Goal: Information Seeking & Learning: Learn about a topic

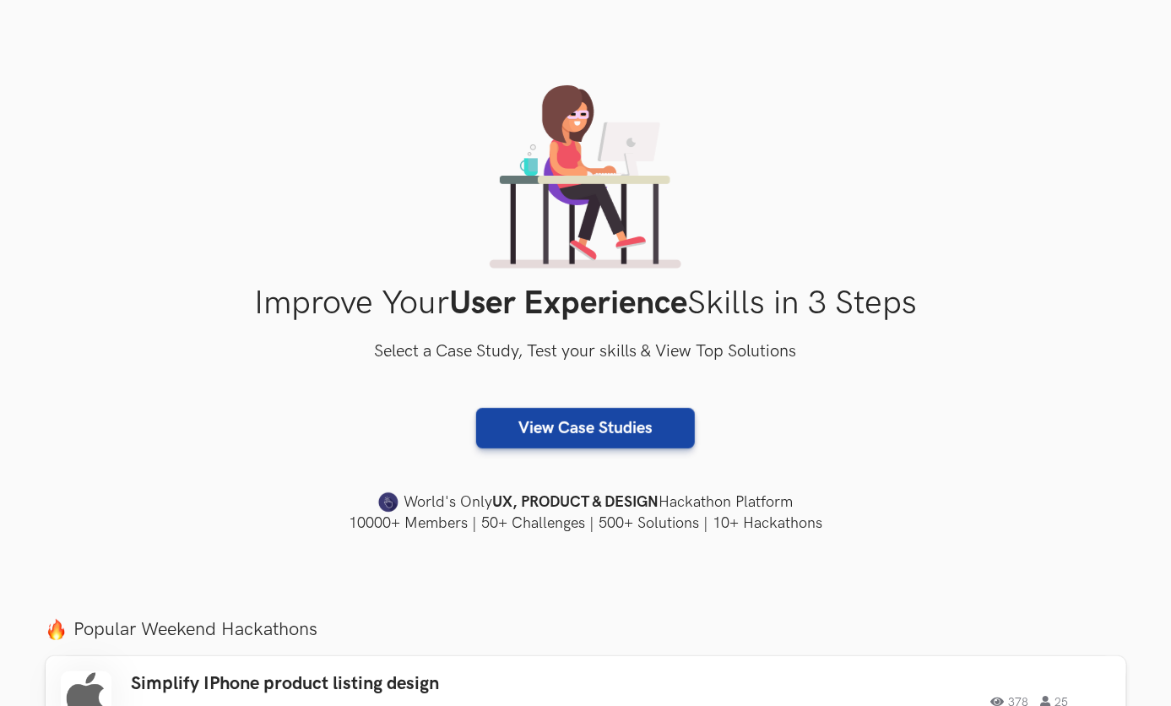
scroll to position [190, 0]
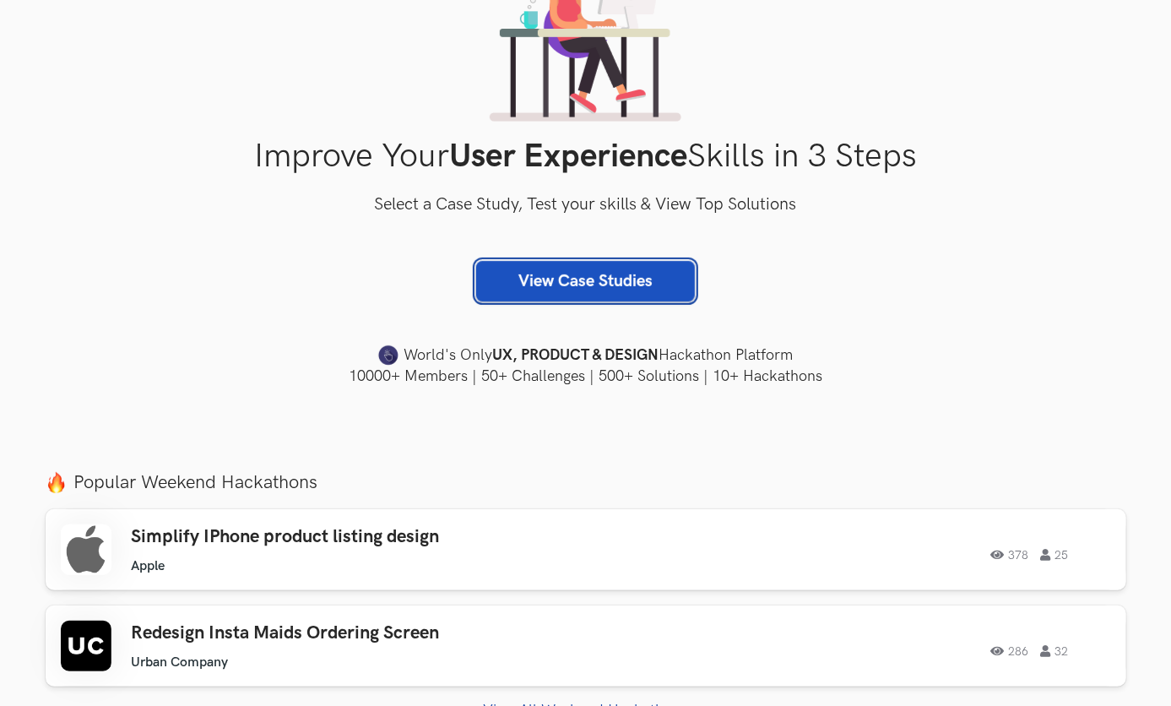
click at [579, 293] on link "View Case Studies" at bounding box center [585, 281] width 219 height 41
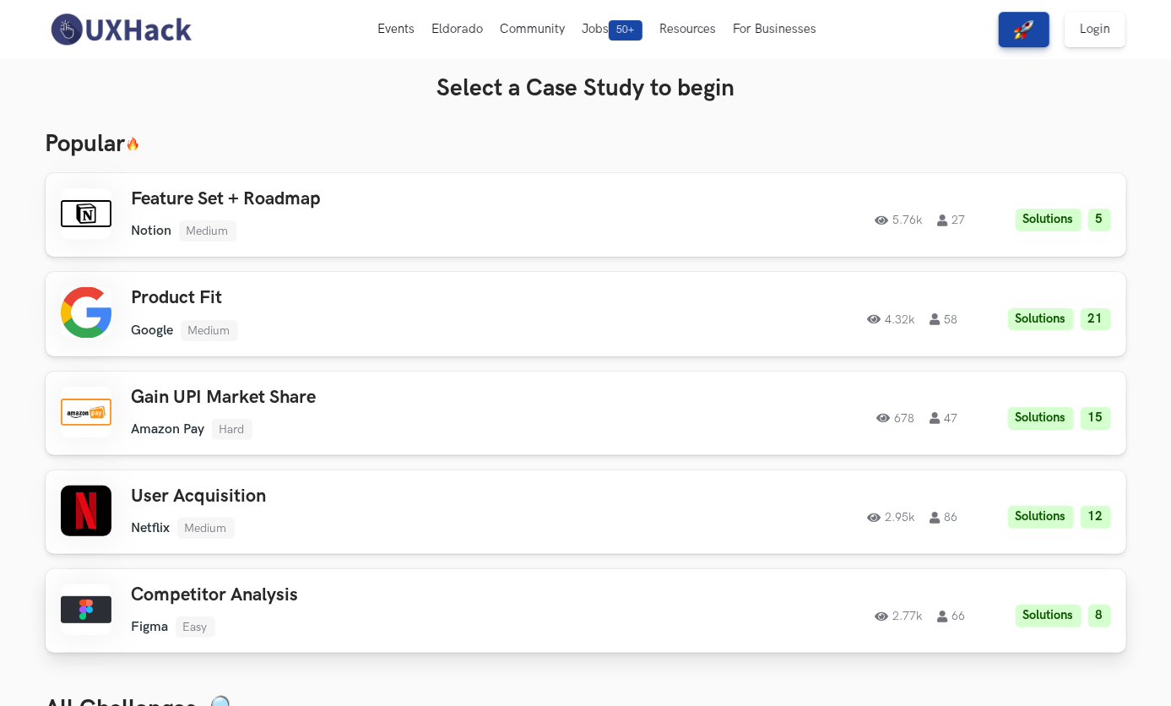
click at [353, 643] on link "Competitor Analysis Figma Easy Figma Easy Solutions 8 2.77k 66 2.77k 66 Solutio…" at bounding box center [586, 611] width 1081 height 84
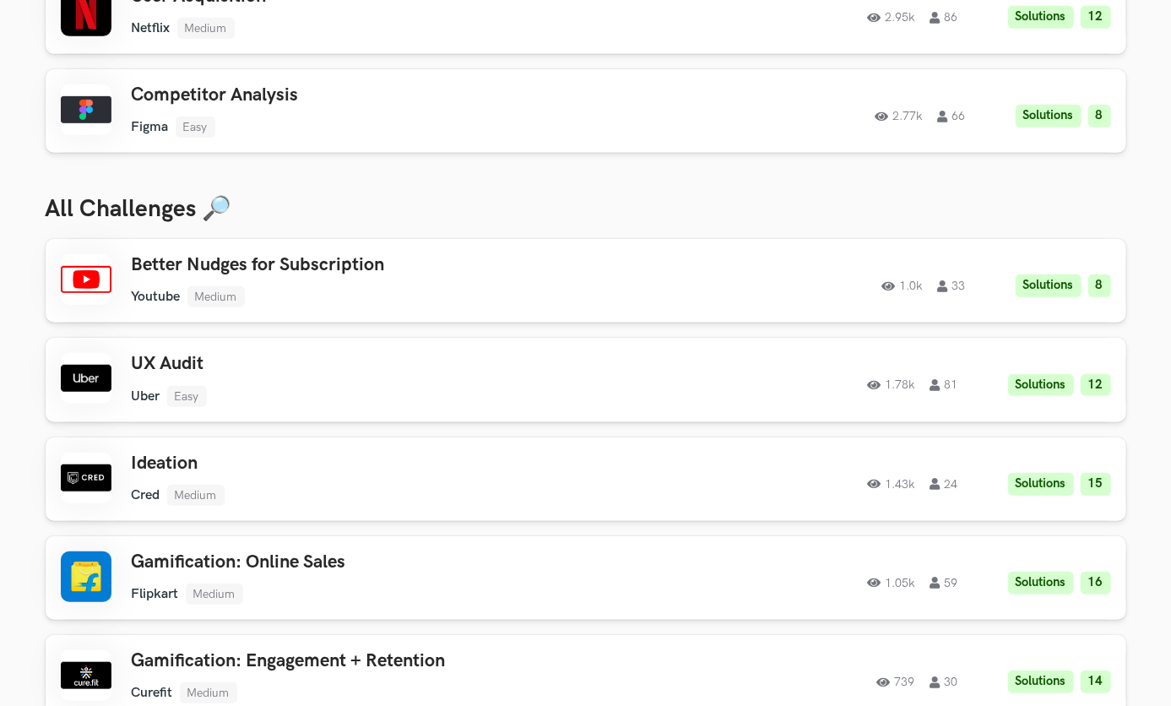
scroll to position [501, 0]
click at [290, 404] on ul "Uber Easy" at bounding box center [372, 395] width 480 height 21
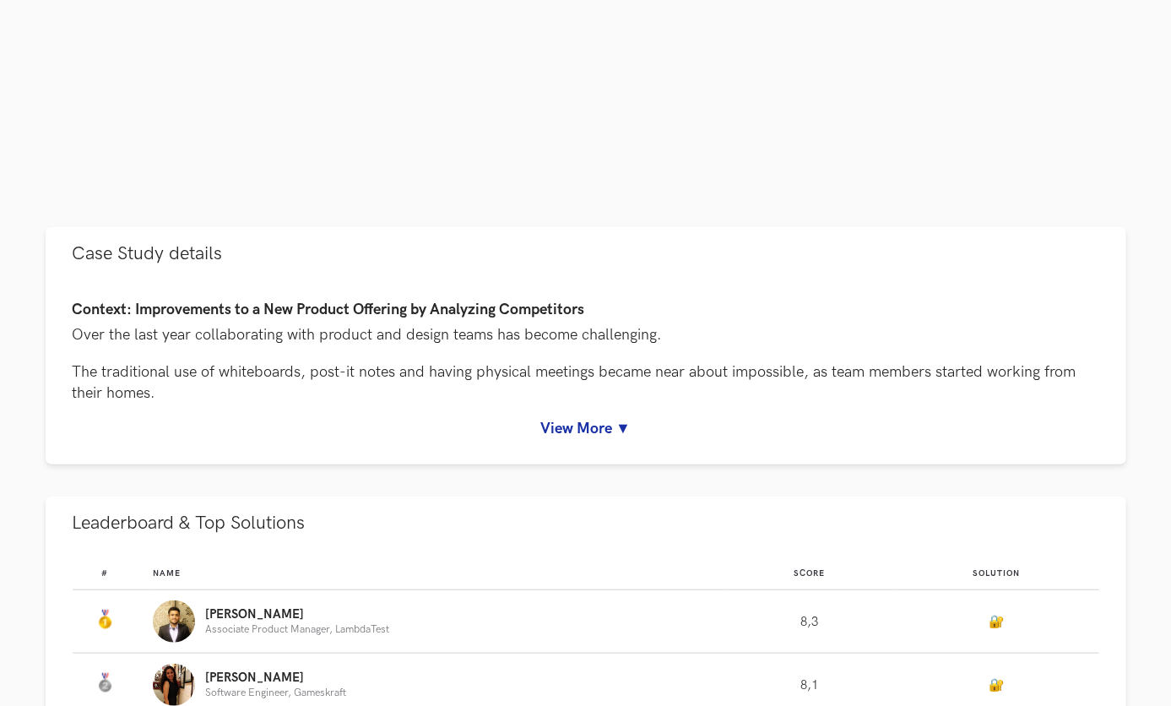
scroll to position [605, 0]
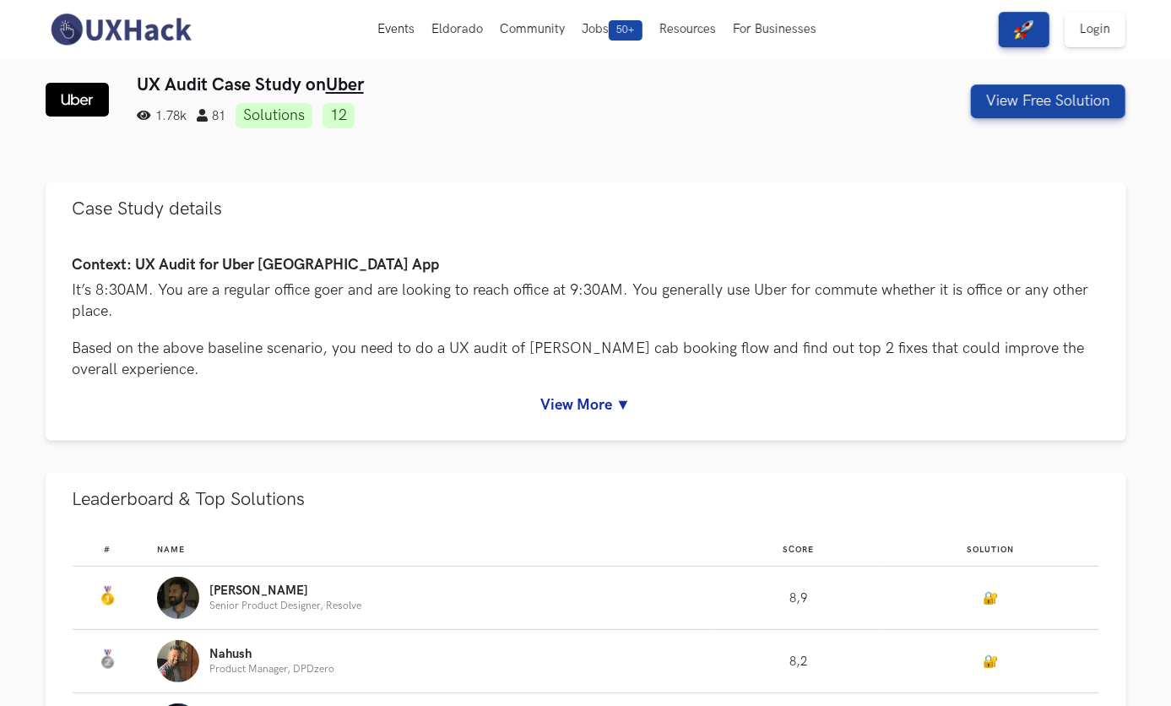
click at [666, 179] on div at bounding box center [586, 168] width 1081 height 27
click at [747, 133] on div "UX Audit Case Study on Uber 1.78k 81 Solutions 12 View Free Solution" at bounding box center [586, 114] width 1081 height 81
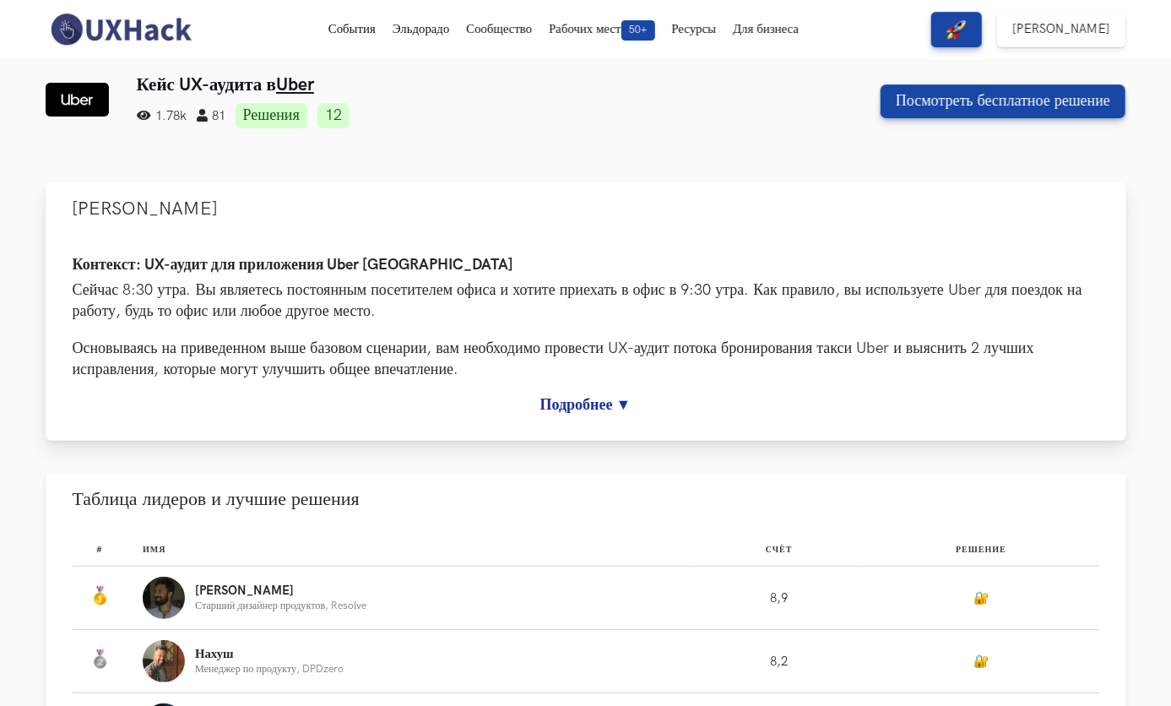
click at [610, 405] on link "Подробнее ▼" at bounding box center [586, 405] width 1027 height 18
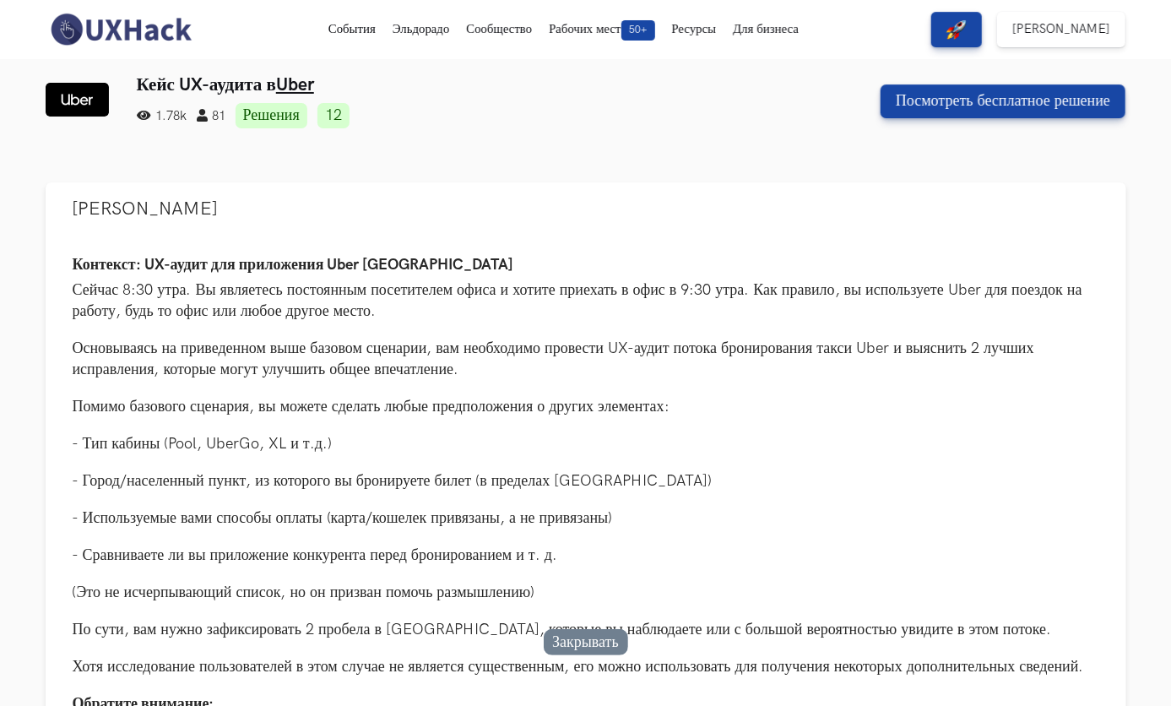
click at [260, 115] on link "Решения" at bounding box center [272, 115] width 72 height 25
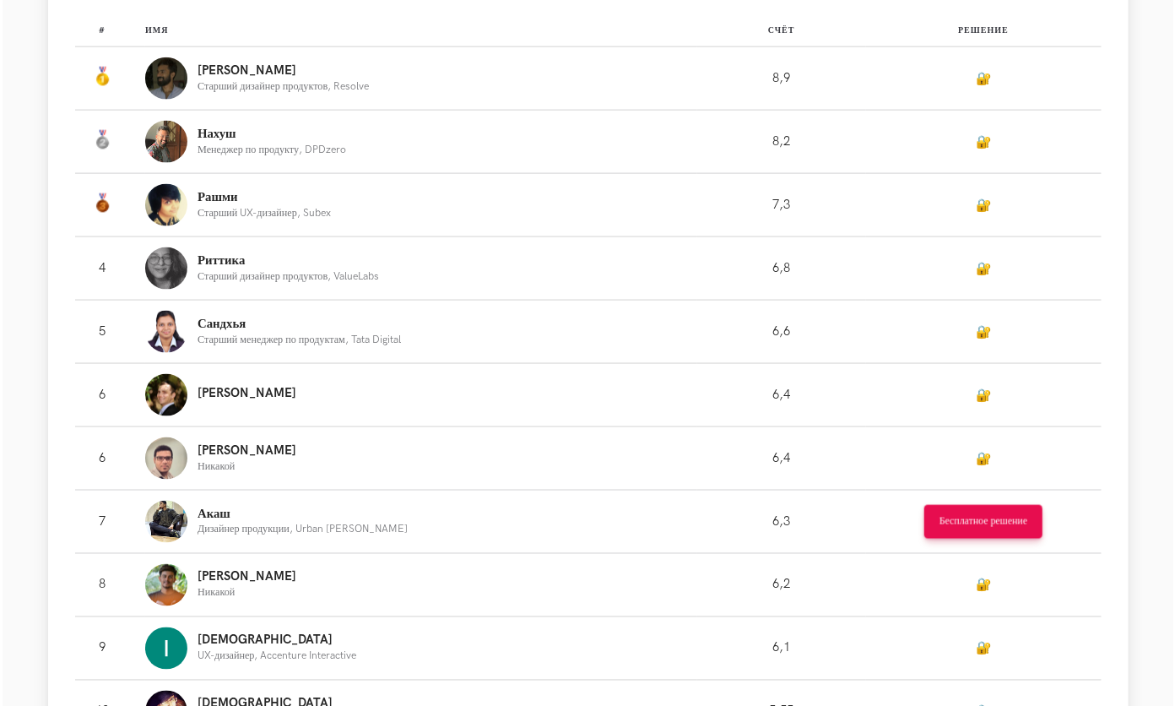
scroll to position [1238, 0]
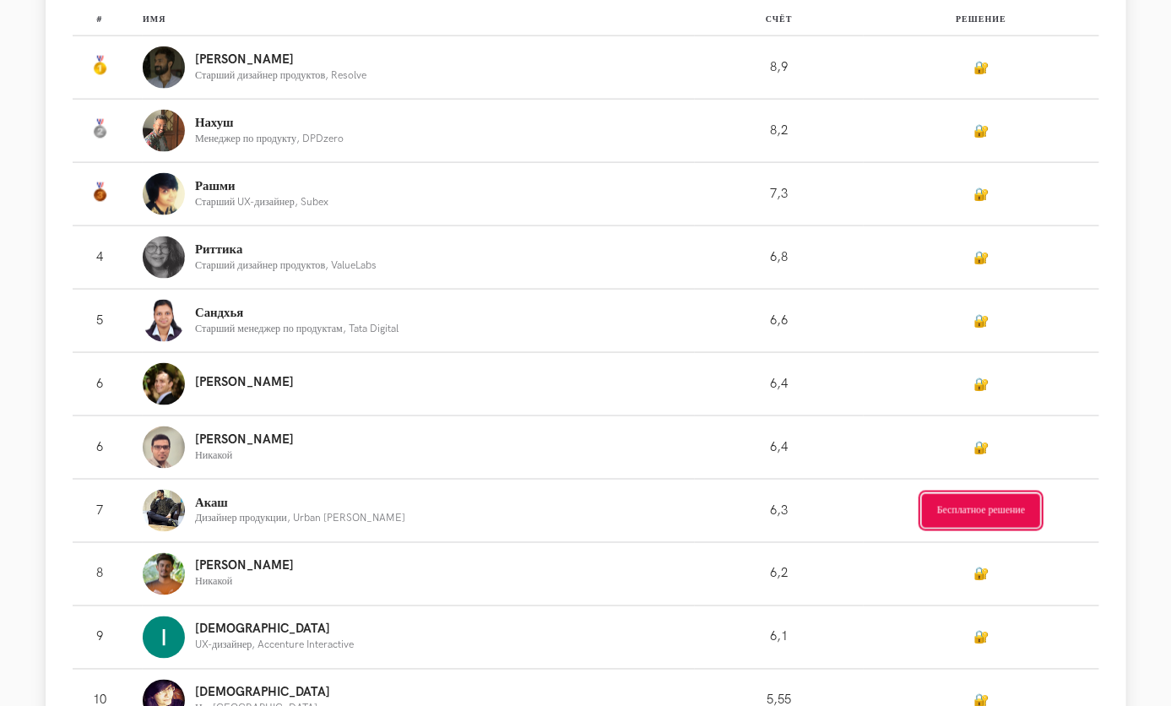
click at [953, 501] on button "Бесплатное решение" at bounding box center [981, 511] width 118 height 34
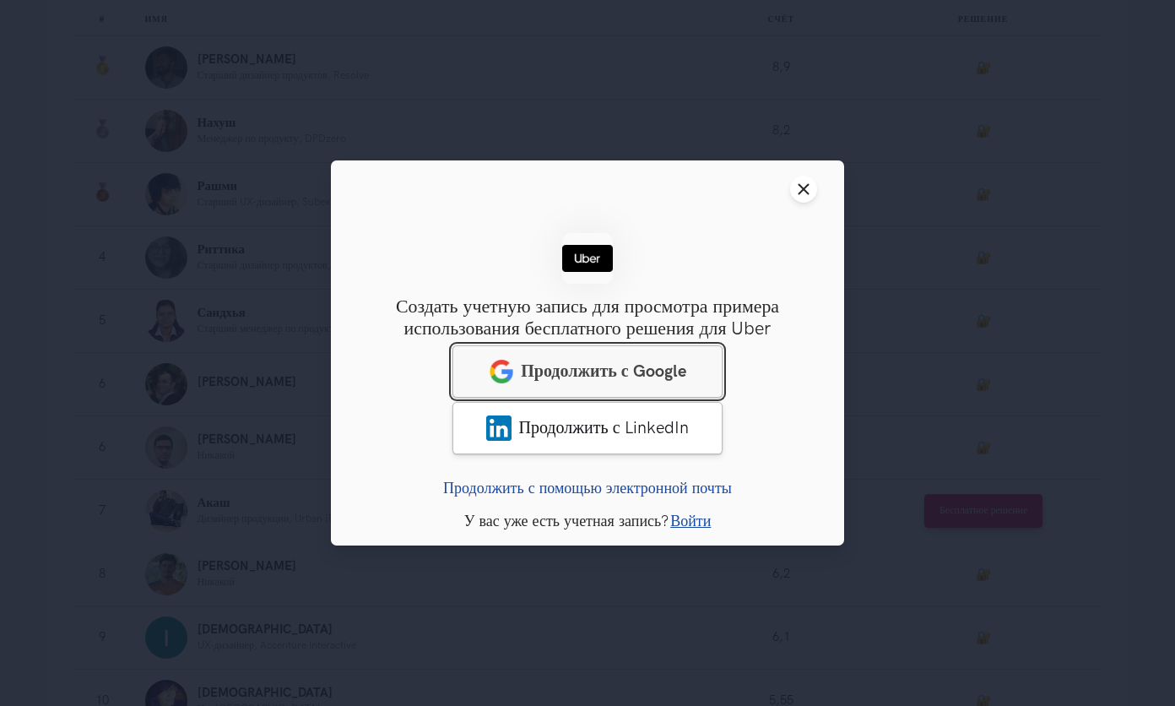
click at [654, 352] on link "Продолжить с Google" at bounding box center [588, 371] width 270 height 52
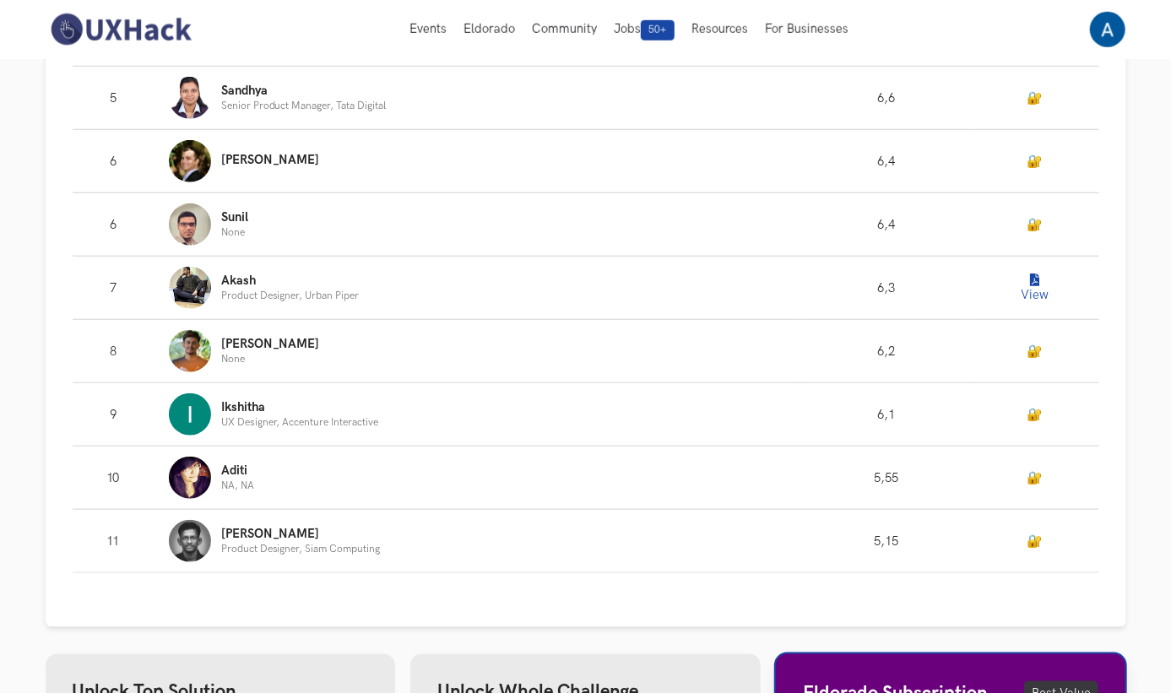
scroll to position [747, 0]
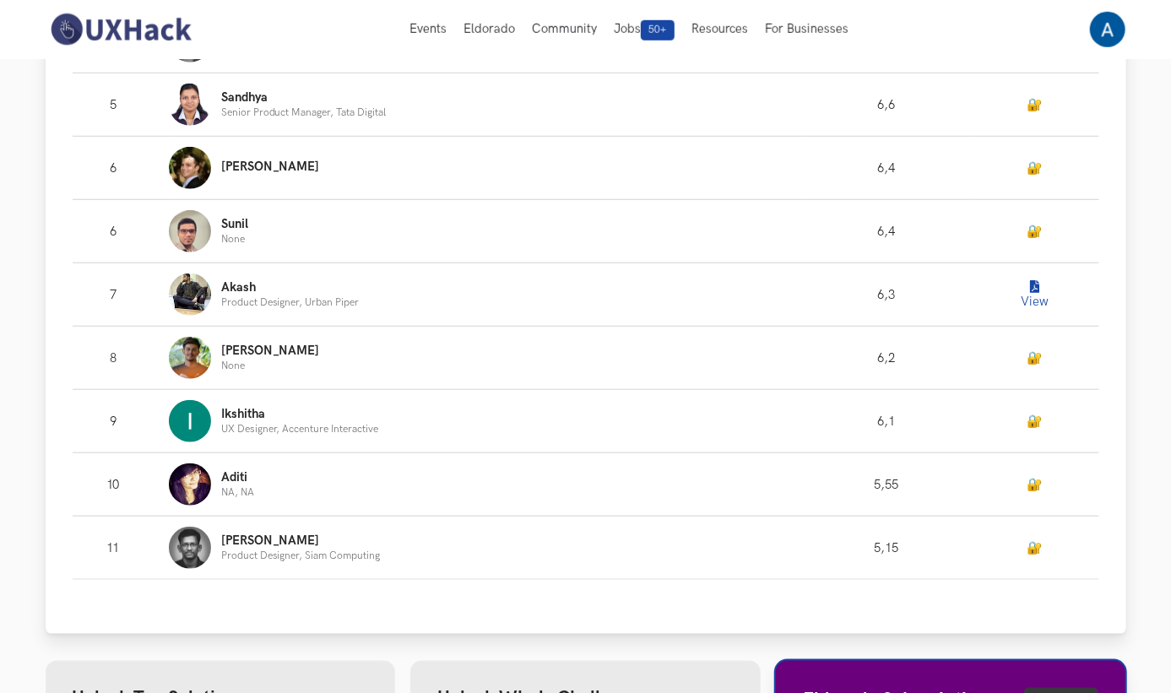
click at [1036, 298] on button "View" at bounding box center [1035, 295] width 34 height 34
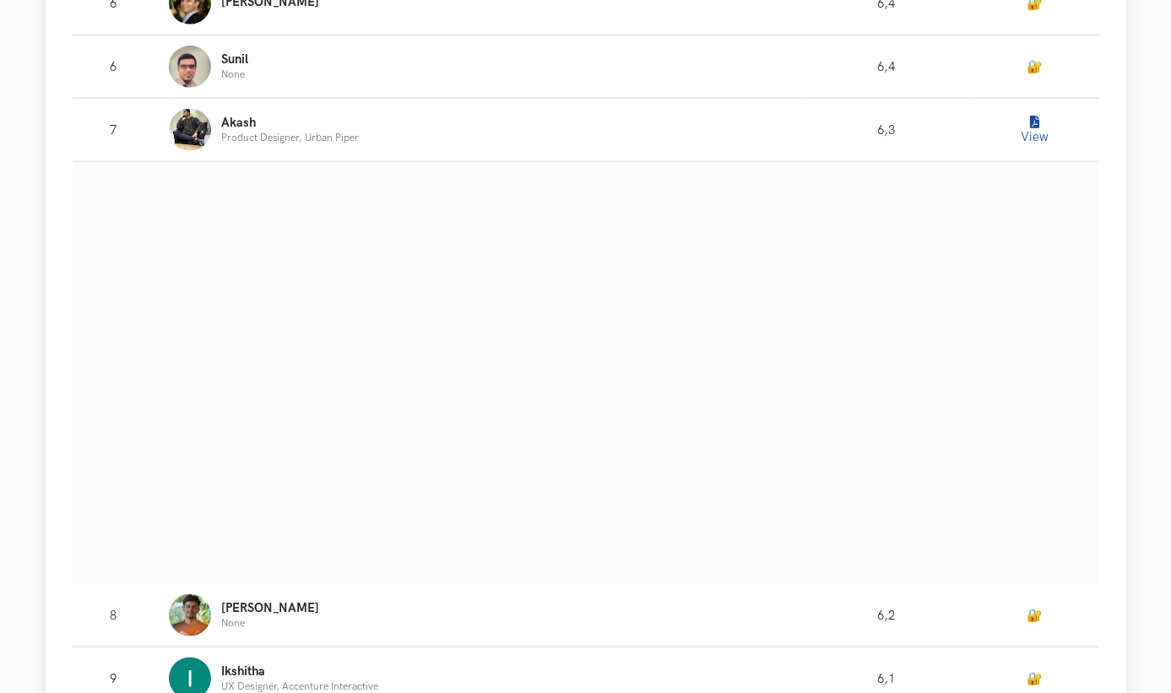
scroll to position [913, 0]
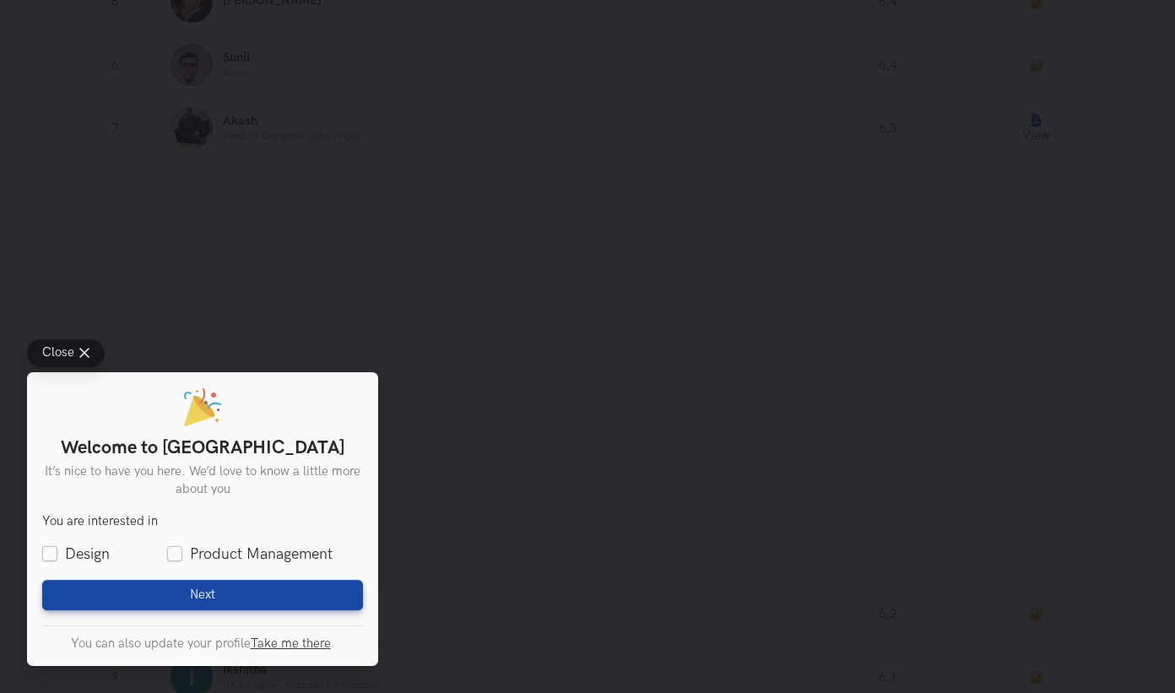
click at [768, 349] on div "Close Welcome to UXHack It’s nice to have you here. We’d love to know a little …" at bounding box center [587, 346] width 1175 height 693
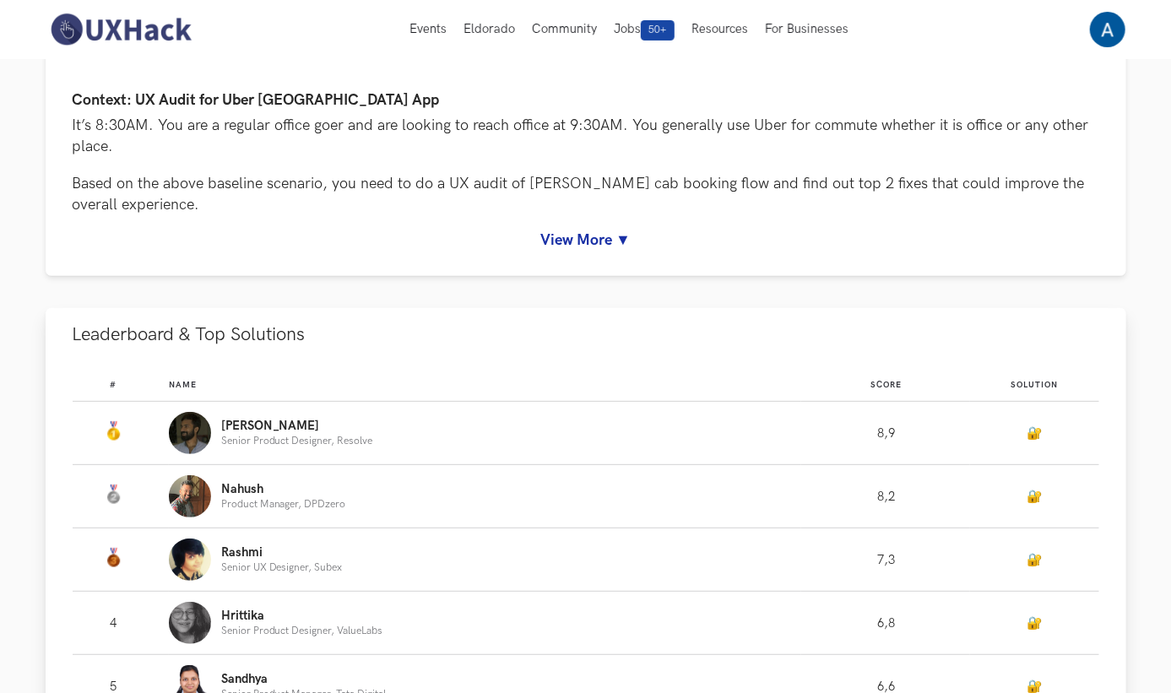
scroll to position [0, 0]
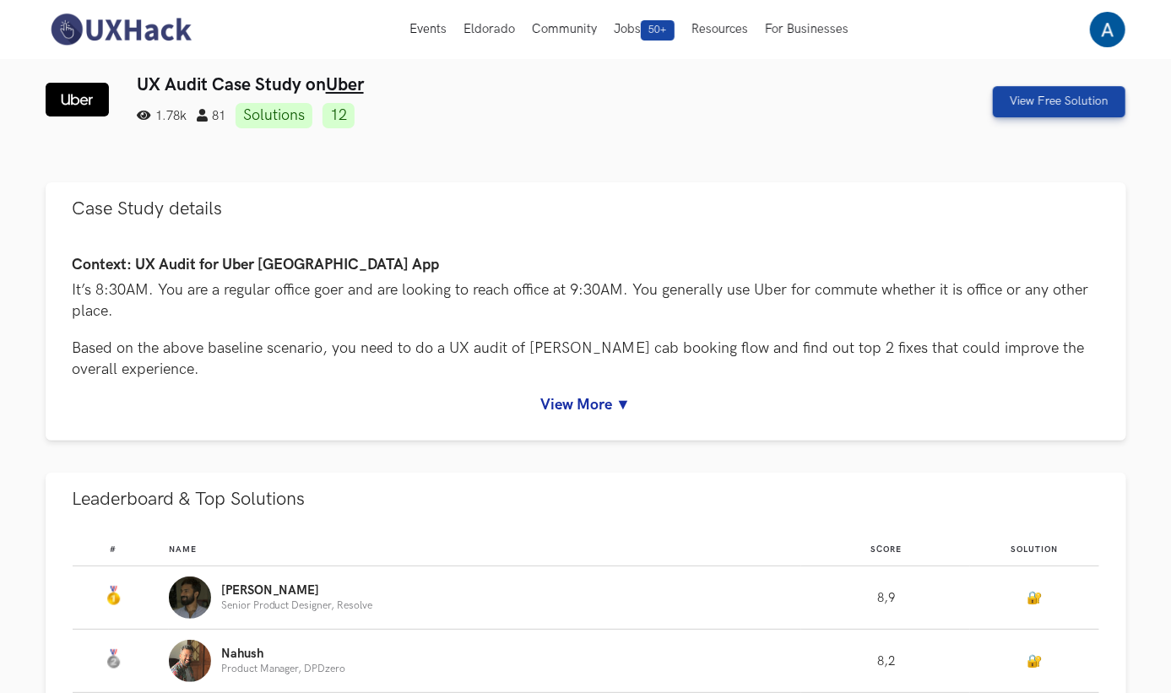
click at [544, 123] on ul "1.78k 81 Solutions 12" at bounding box center [494, 115] width 715 height 25
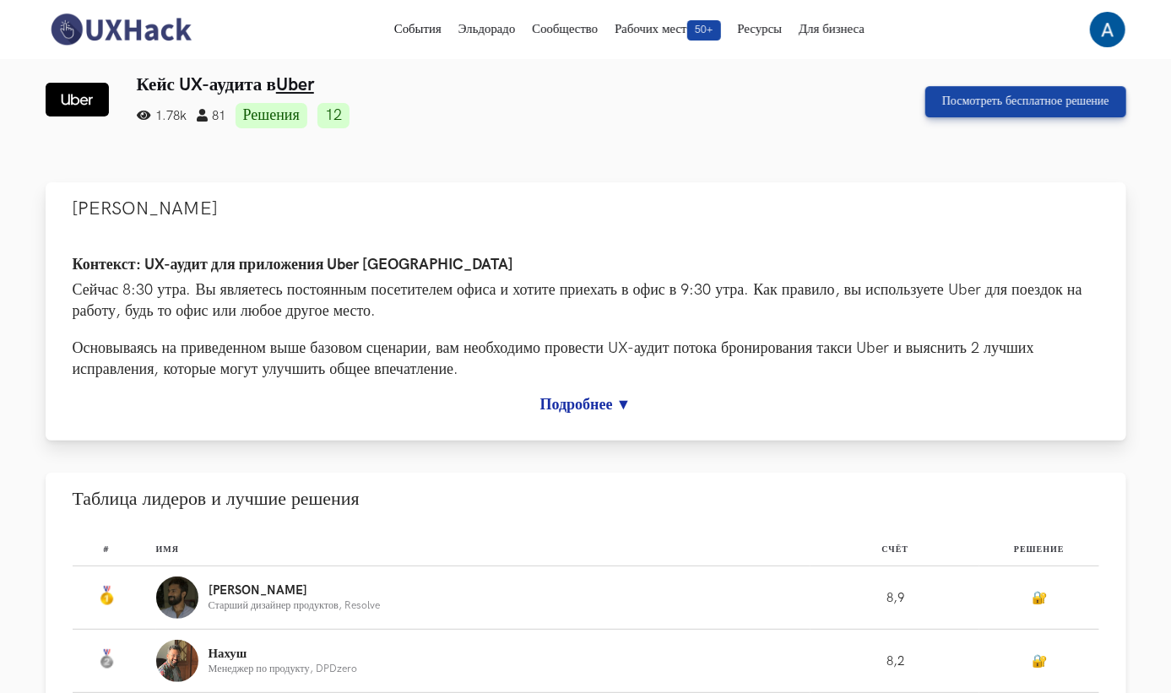
click at [601, 408] on link "Подробнее ▼" at bounding box center [586, 405] width 1027 height 18
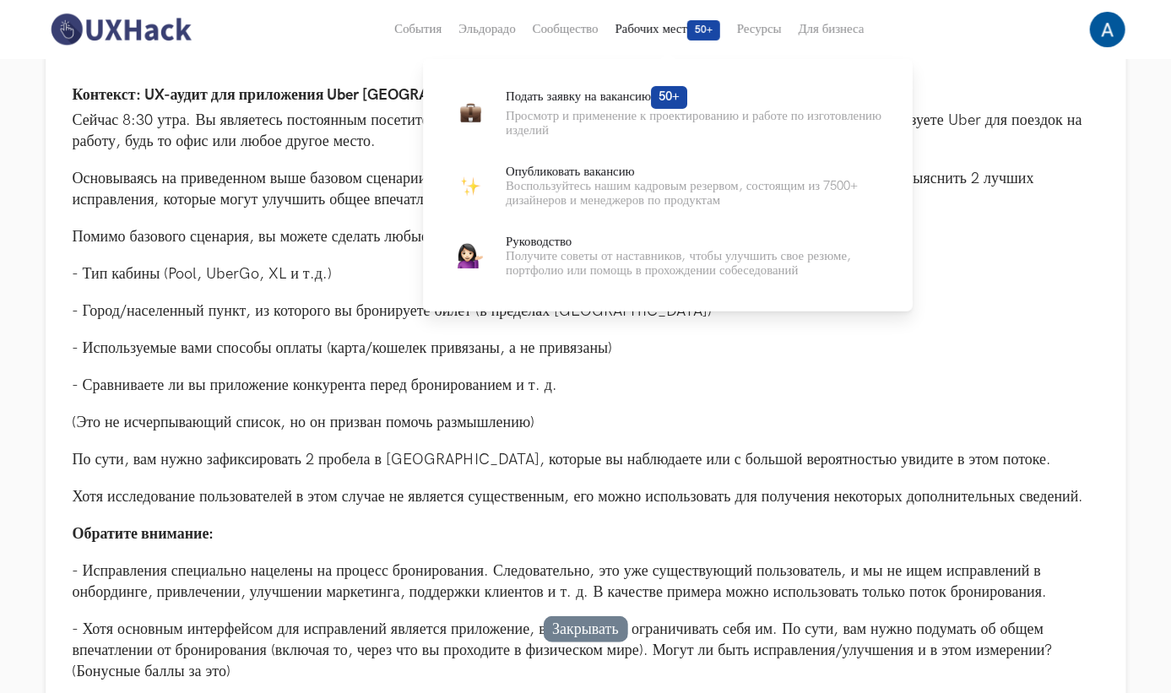
scroll to position [0, 21]
